Goal: Book appointment/travel/reservation

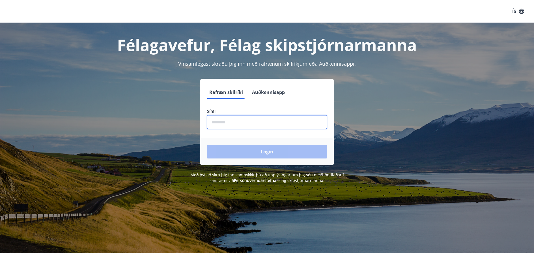
click at [233, 119] on input "phone" at bounding box center [267, 122] width 120 height 14
type input "********"
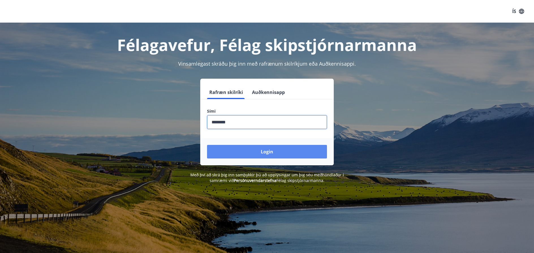
click at [255, 151] on button "Login" at bounding box center [267, 152] width 120 height 14
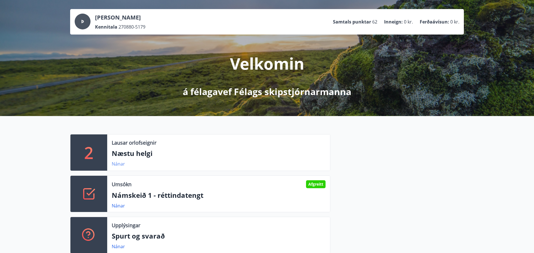
scroll to position [85, 0]
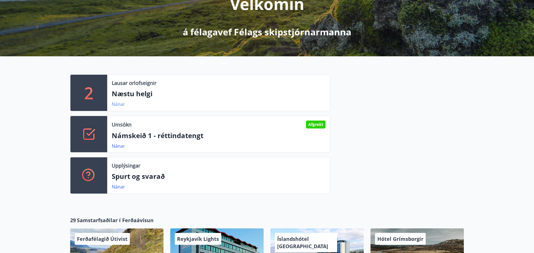
click at [117, 104] on link "Nánar" at bounding box center [118, 104] width 13 height 6
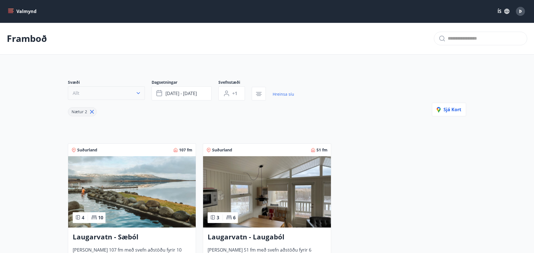
click at [139, 93] on icon "button" at bounding box center [138, 93] width 3 height 2
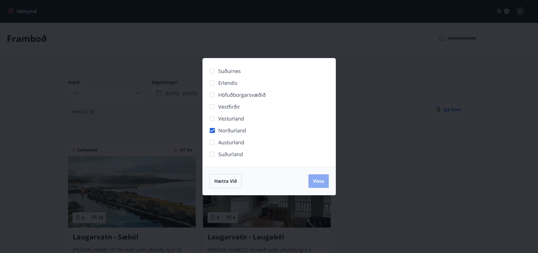
click at [321, 184] on button "Vista" at bounding box center [319, 181] width 20 height 14
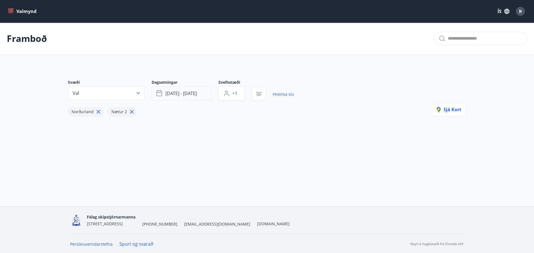
click at [200, 91] on button "[DATE] - [DATE]" at bounding box center [182, 93] width 60 height 14
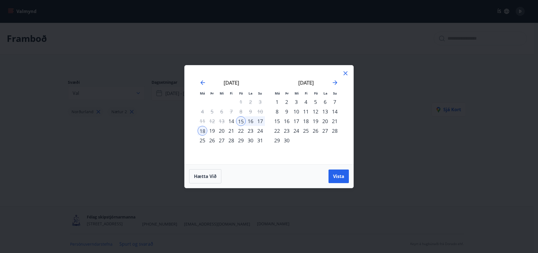
click at [232, 131] on div "21" at bounding box center [232, 131] width 10 height 10
click at [261, 131] on div "24" at bounding box center [260, 131] width 10 height 10
click at [340, 175] on span "Vista" at bounding box center [338, 176] width 11 height 6
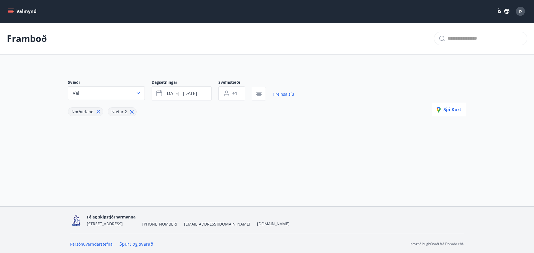
click at [11, 12] on icon "menu" at bounding box center [10, 12] width 5 height 1
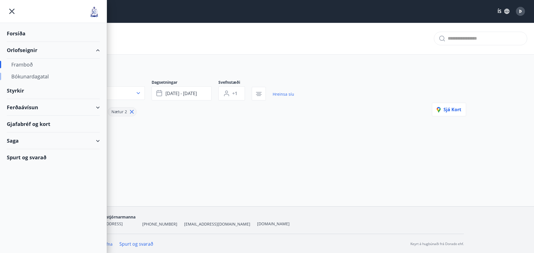
click at [27, 75] on div "Bókunardagatal" at bounding box center [53, 76] width 84 height 12
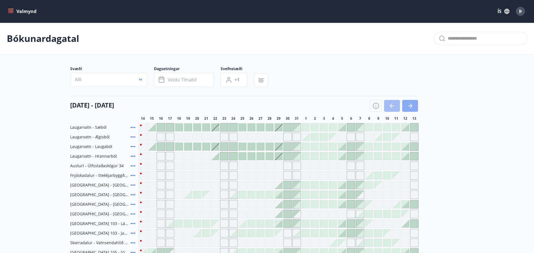
click at [410, 104] on icon "button" at bounding box center [411, 106] width 3 height 5
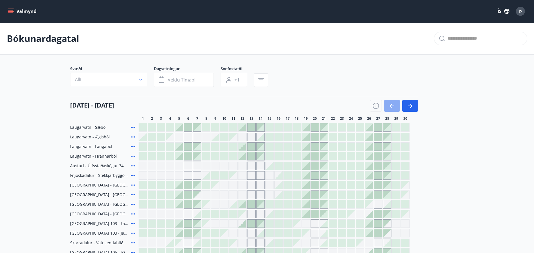
click at [392, 106] on icon "button" at bounding box center [392, 106] width 5 height 1
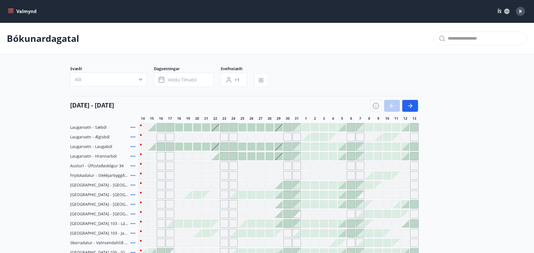
click at [392, 106] on div at bounding box center [394, 106] width 48 height 12
click at [12, 9] on icon "menu" at bounding box center [11, 9] width 6 height 1
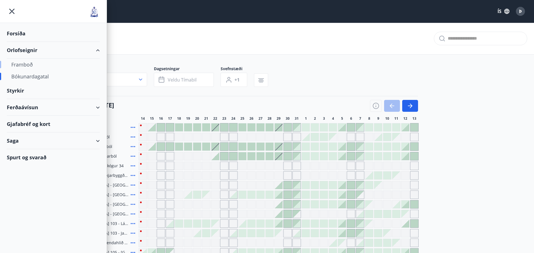
click at [25, 63] on div "Framboð" at bounding box center [53, 65] width 84 height 12
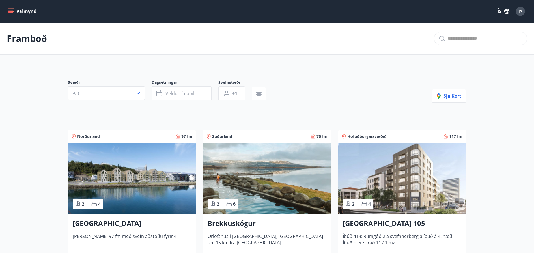
click at [12, 10] on icon "menu" at bounding box center [10, 10] width 5 height 1
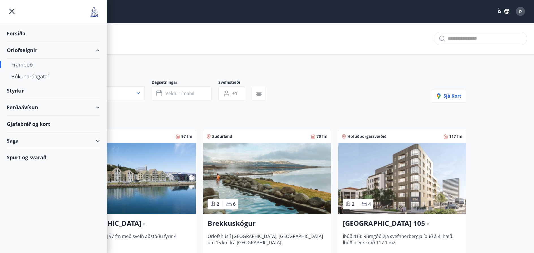
click at [28, 50] on div "Orlofseignir" at bounding box center [53, 50] width 93 height 17
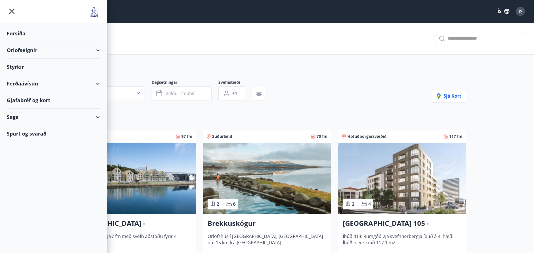
click at [96, 51] on div "Orlofseignir" at bounding box center [53, 50] width 93 height 17
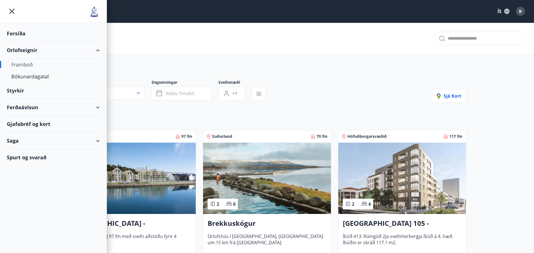
click at [21, 65] on div "Framboð" at bounding box center [53, 65] width 84 height 12
click at [46, 77] on div "Bókunardagatal" at bounding box center [53, 76] width 84 height 12
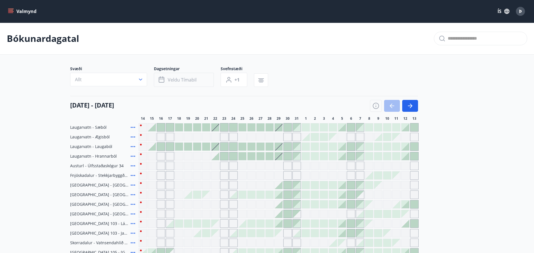
click at [192, 79] on span "Veldu tímabil" at bounding box center [182, 80] width 29 height 6
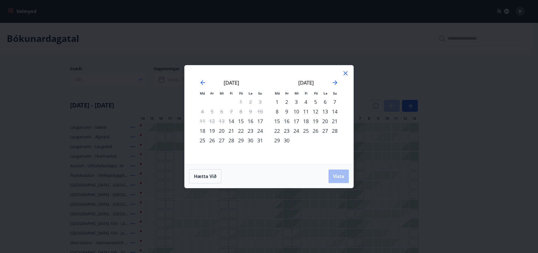
click at [232, 121] on div "14" at bounding box center [232, 121] width 10 height 10
click at [261, 139] on div "31" at bounding box center [260, 140] width 10 height 10
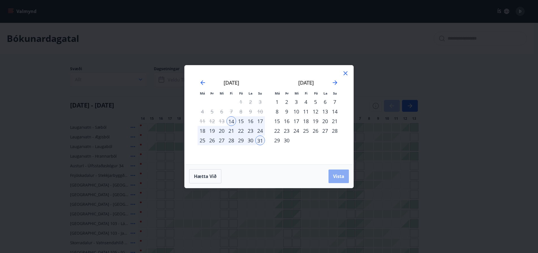
click at [343, 173] on span "Vista" at bounding box center [338, 176] width 11 height 6
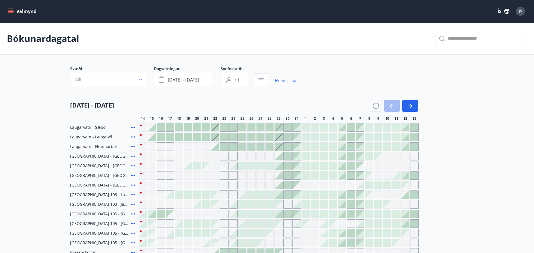
click at [215, 157] on div "Gráir dagar eru ekki bókanlegir" at bounding box center [215, 156] width 8 height 8
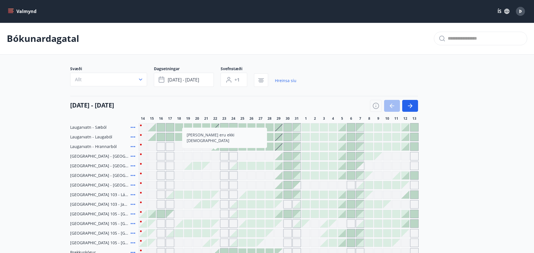
click at [231, 166] on div at bounding box center [233, 166] width 8 height 8
click at [222, 166] on div "Gráir dagar eru ekki bókanlegir" at bounding box center [224, 166] width 8 height 8
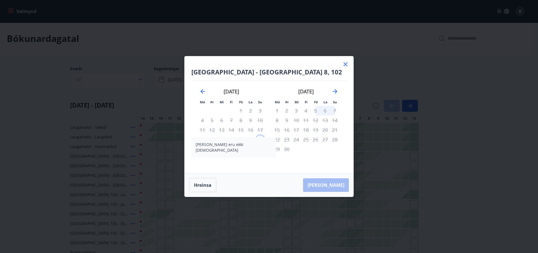
click at [346, 62] on icon at bounding box center [345, 64] width 7 height 7
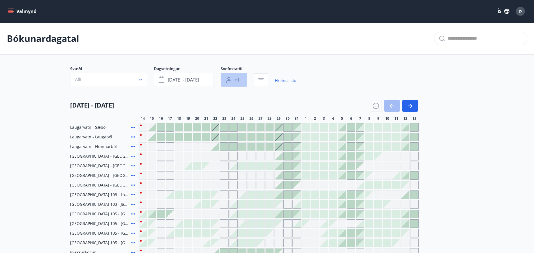
click at [239, 79] on span "+1" at bounding box center [237, 80] width 5 height 6
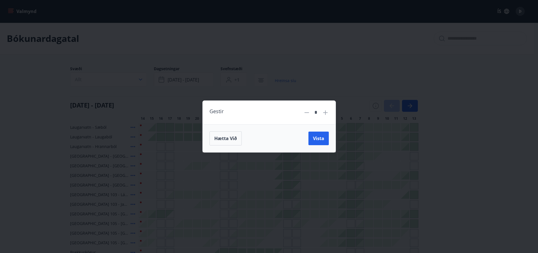
click at [326, 112] on icon at bounding box center [325, 112] width 5 height 5
type input "*"
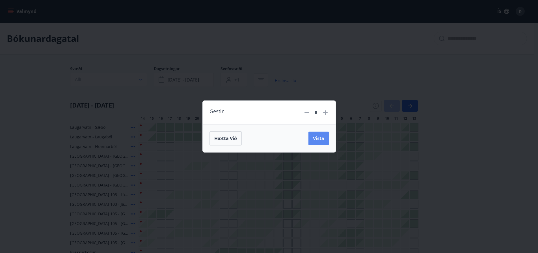
click at [316, 139] on span "Vista" at bounding box center [318, 138] width 11 height 6
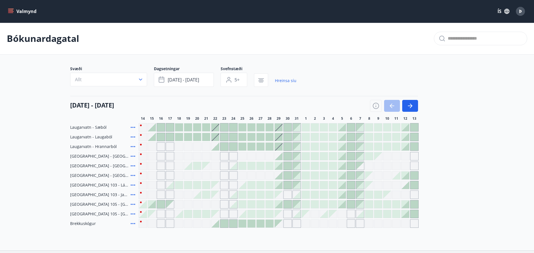
click at [20, 8] on button "Valmynd" at bounding box center [23, 11] width 32 height 10
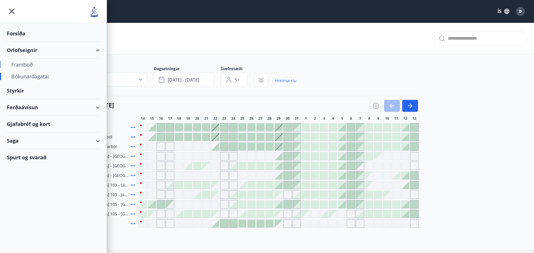
click at [32, 66] on div "Framboð" at bounding box center [53, 65] width 84 height 12
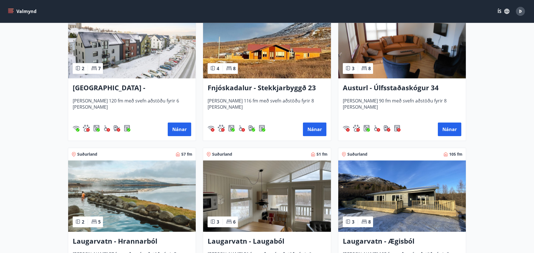
scroll to position [679, 0]
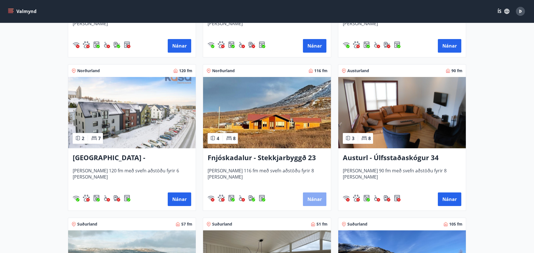
click at [316, 199] on button "Nánar" at bounding box center [314, 199] width 23 height 14
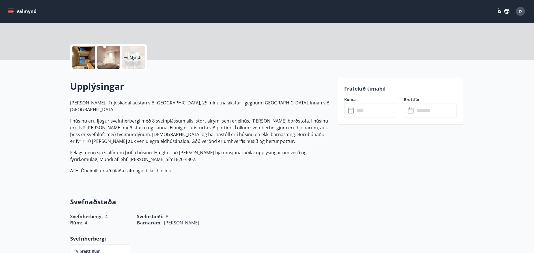
scroll to position [113, 0]
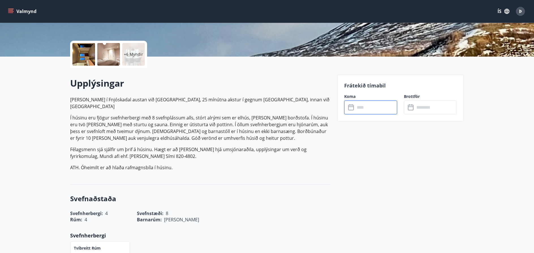
click at [375, 108] on input "text" at bounding box center [376, 107] width 42 height 14
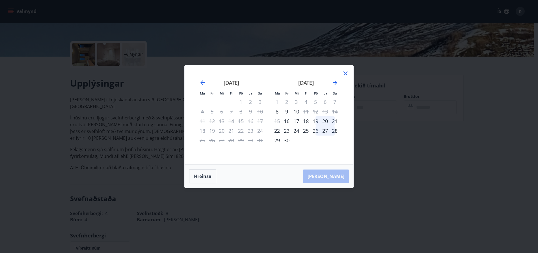
drag, startPoint x: 347, startPoint y: 71, endPoint x: 345, endPoint y: 73, distance: 3.4
click at [347, 71] on icon at bounding box center [345, 73] width 7 height 7
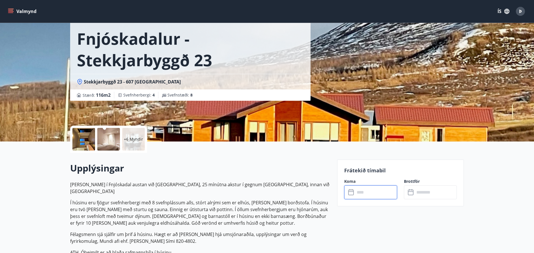
scroll to position [0, 0]
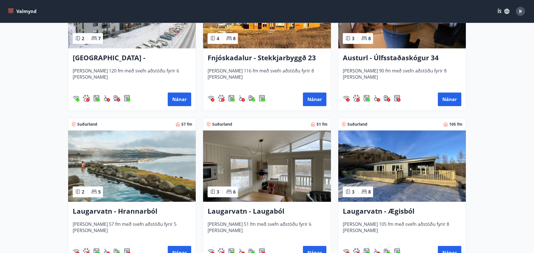
scroll to position [865, 0]
